Goal: Use online tool/utility: Use online tool/utility

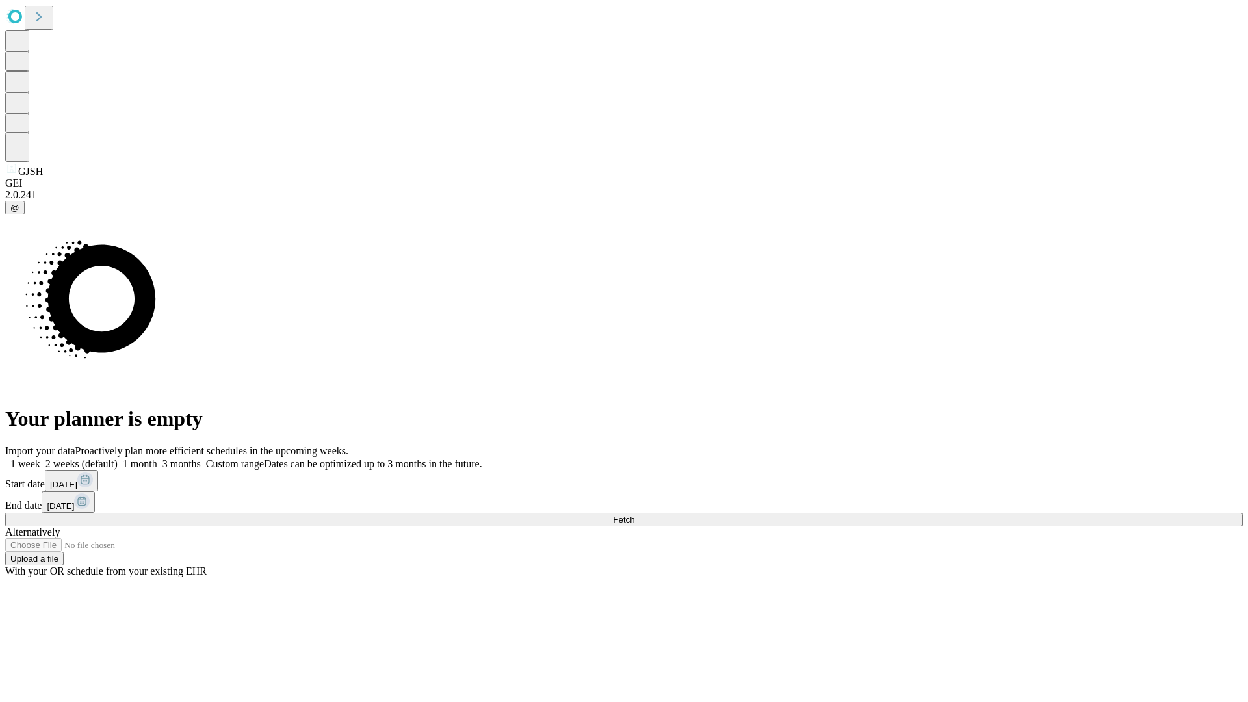
click at [634, 515] on span "Fetch" at bounding box center [623, 520] width 21 height 10
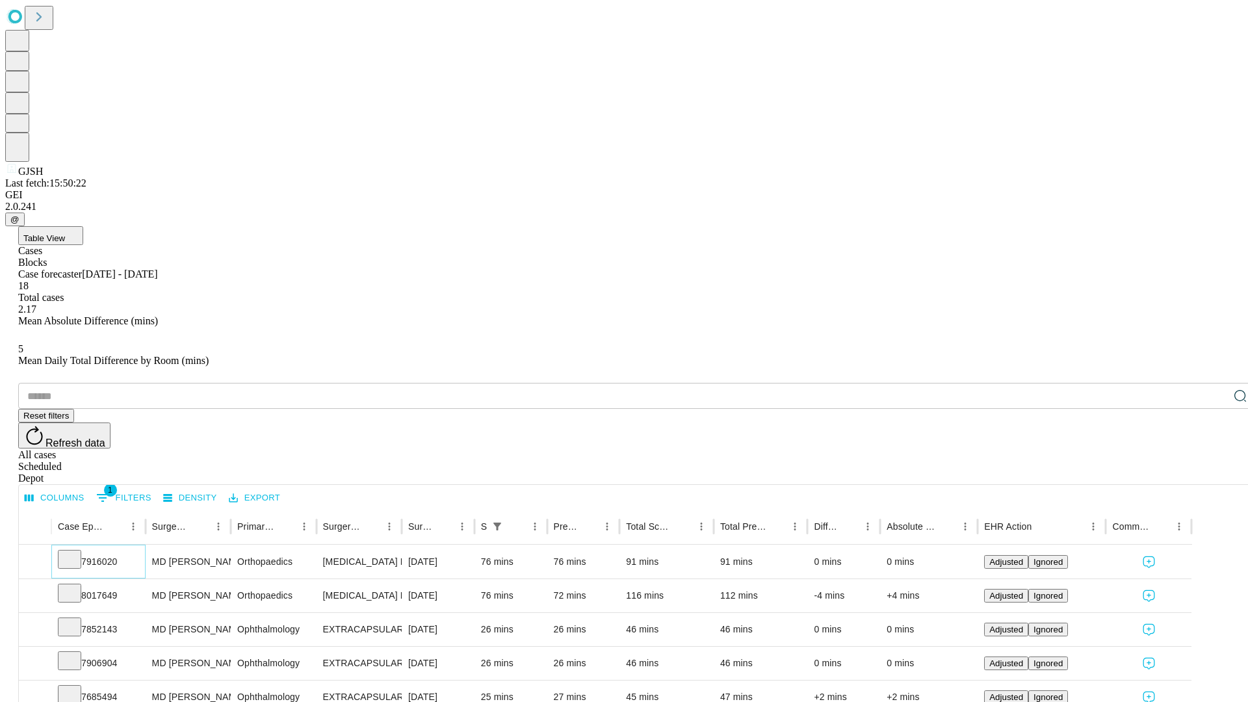
click at [76, 552] on icon at bounding box center [69, 558] width 13 height 13
